Goal: Information Seeking & Learning: Ask a question

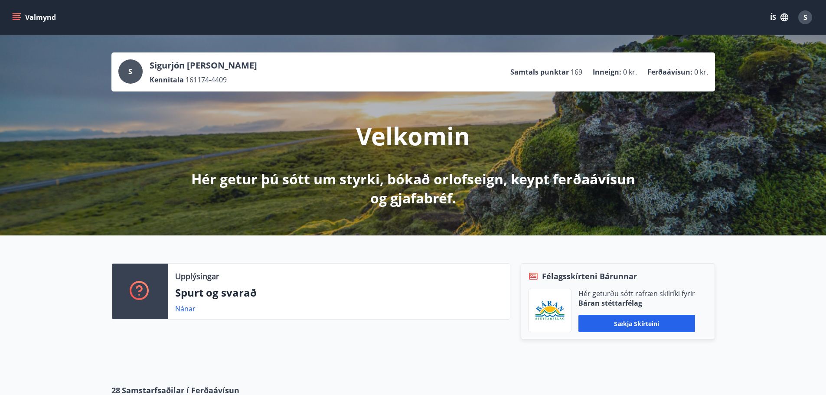
click at [22, 15] on button "Valmynd" at bounding box center [34, 18] width 49 height 16
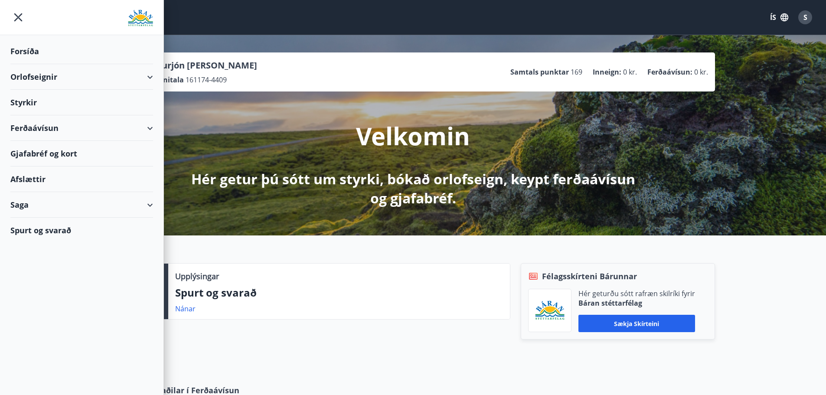
click at [71, 228] on div "Spurt og svarað" at bounding box center [81, 230] width 143 height 25
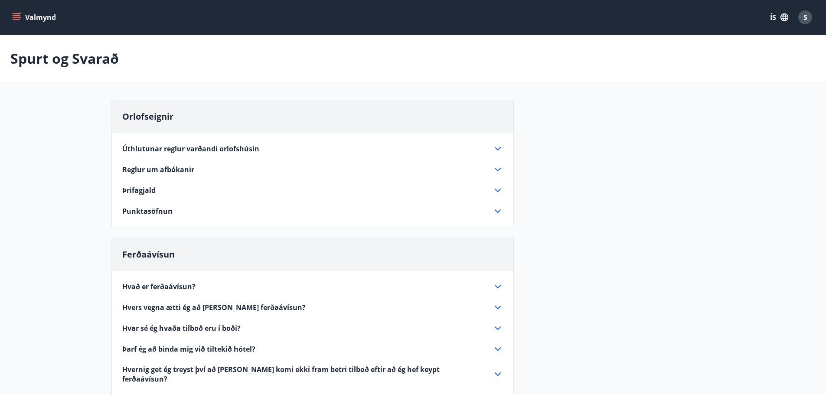
click at [497, 146] on icon at bounding box center [497, 148] width 10 height 10
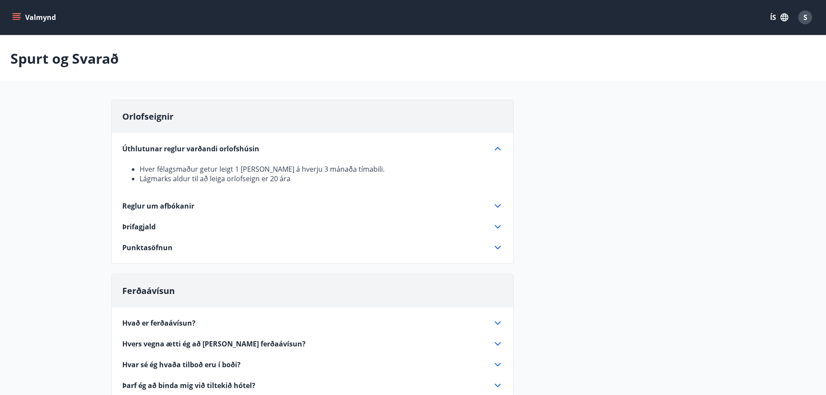
click at [500, 245] on icon at bounding box center [497, 247] width 10 height 10
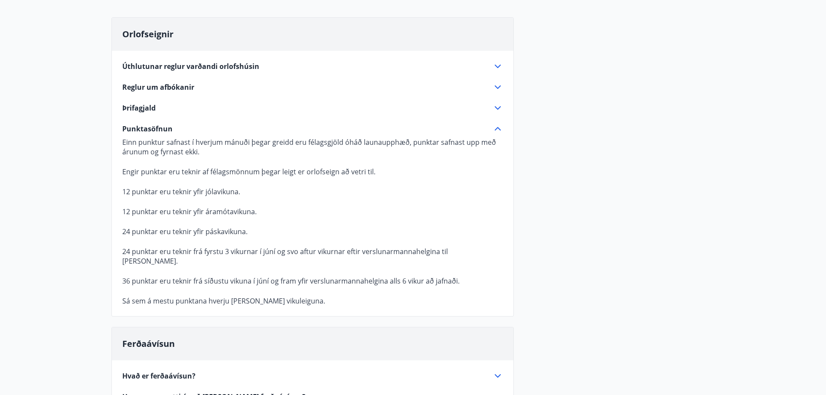
scroll to position [87, 0]
